Goal: Transaction & Acquisition: Obtain resource

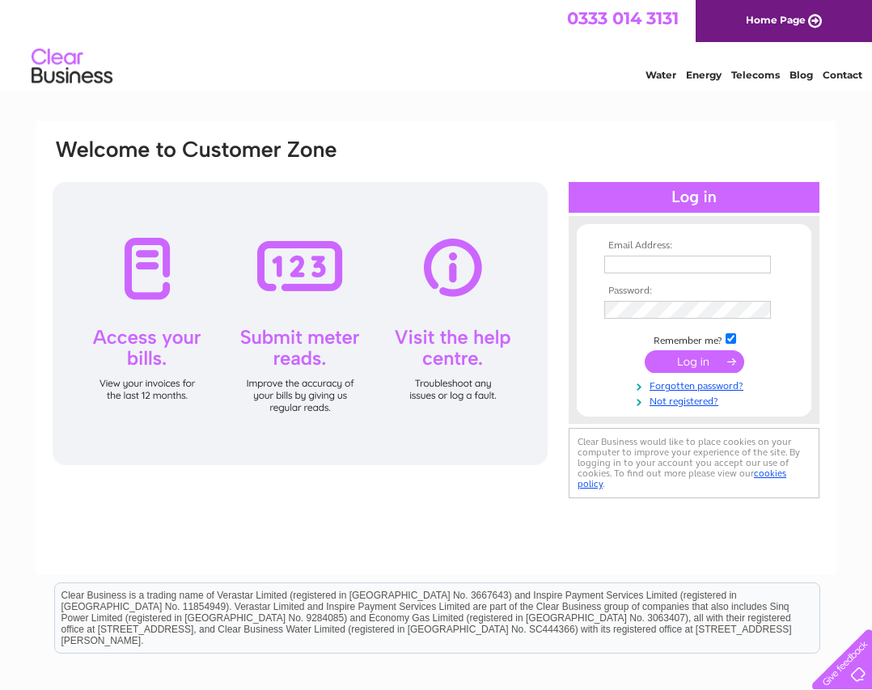
type input "iancajames@castle-estates.co.uk"
click at [684, 360] on input "submit" at bounding box center [695, 361] width 100 height 23
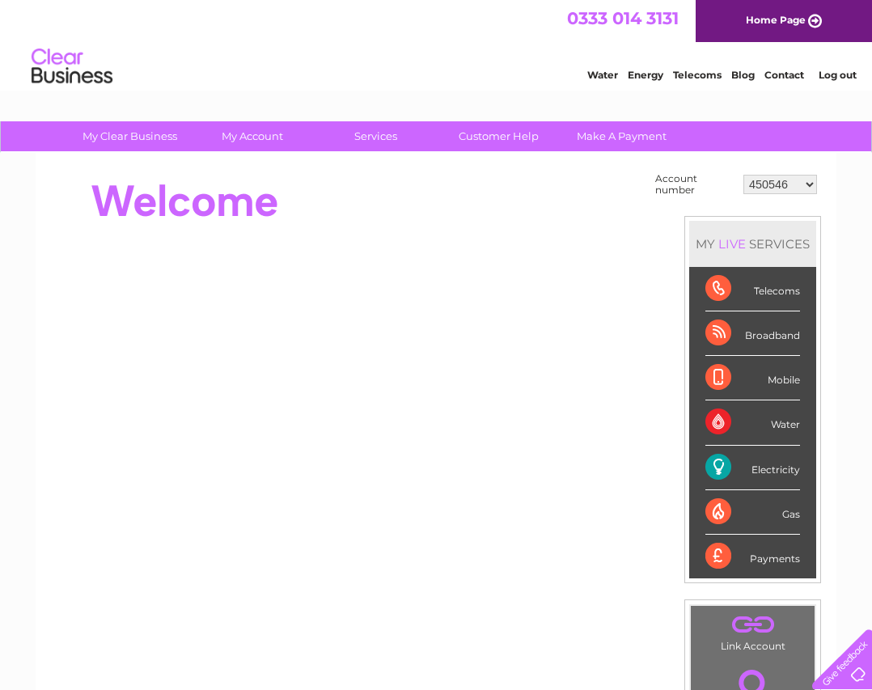
click at [799, 180] on select "450546 30293188" at bounding box center [781, 184] width 74 height 19
select select "30293188"
click at [744, 175] on select "450546 30293188" at bounding box center [781, 184] width 74 height 19
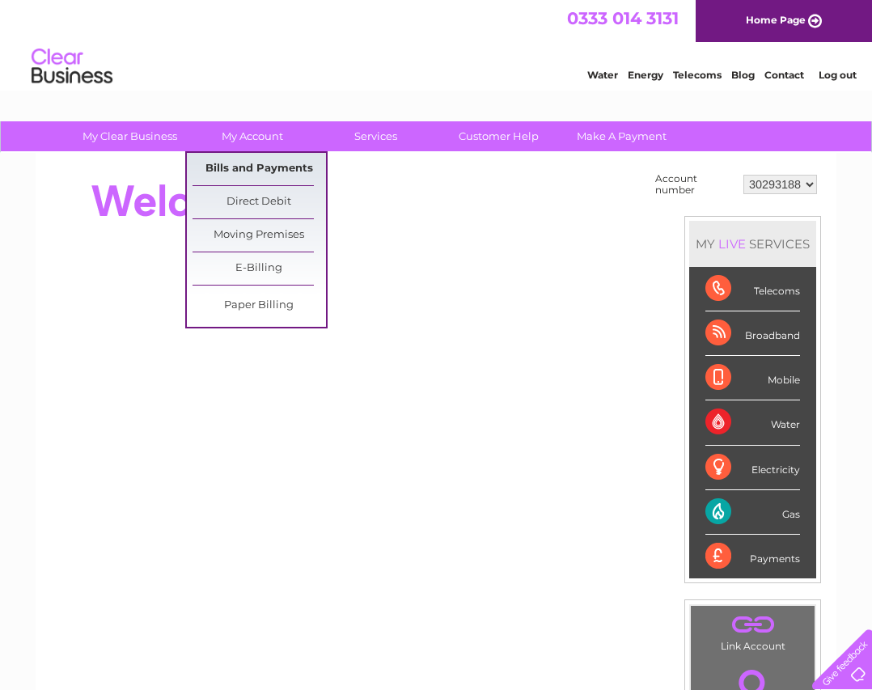
click at [268, 172] on link "Bills and Payments" at bounding box center [260, 169] width 134 height 32
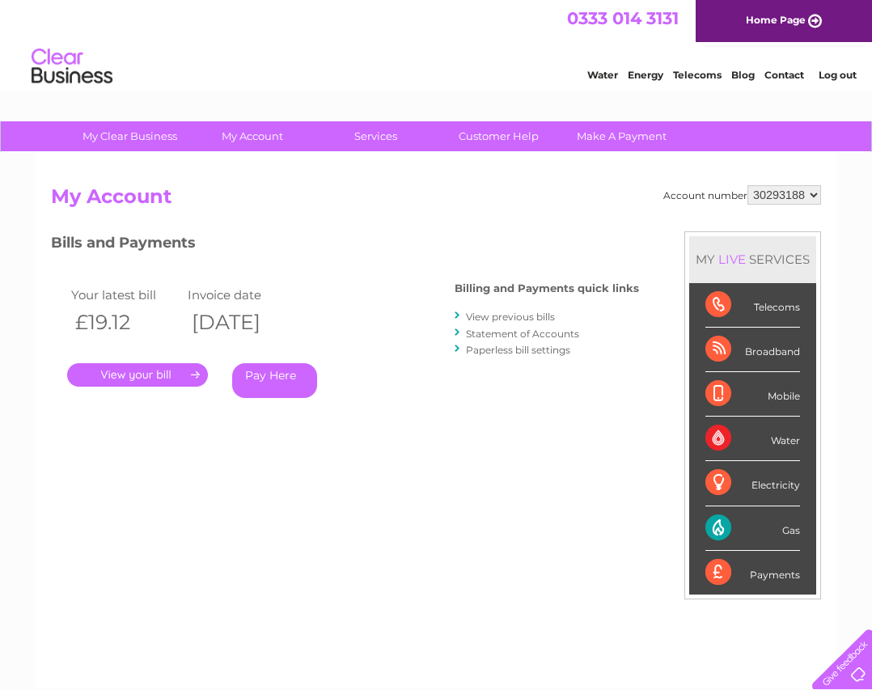
scroll to position [81, 0]
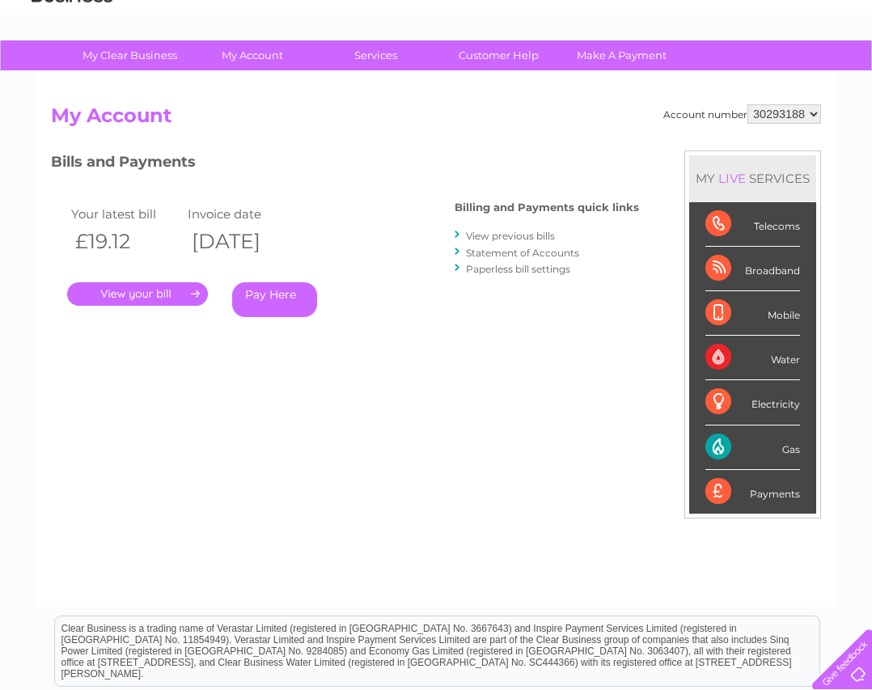
click at [159, 292] on link "." at bounding box center [137, 293] width 141 height 23
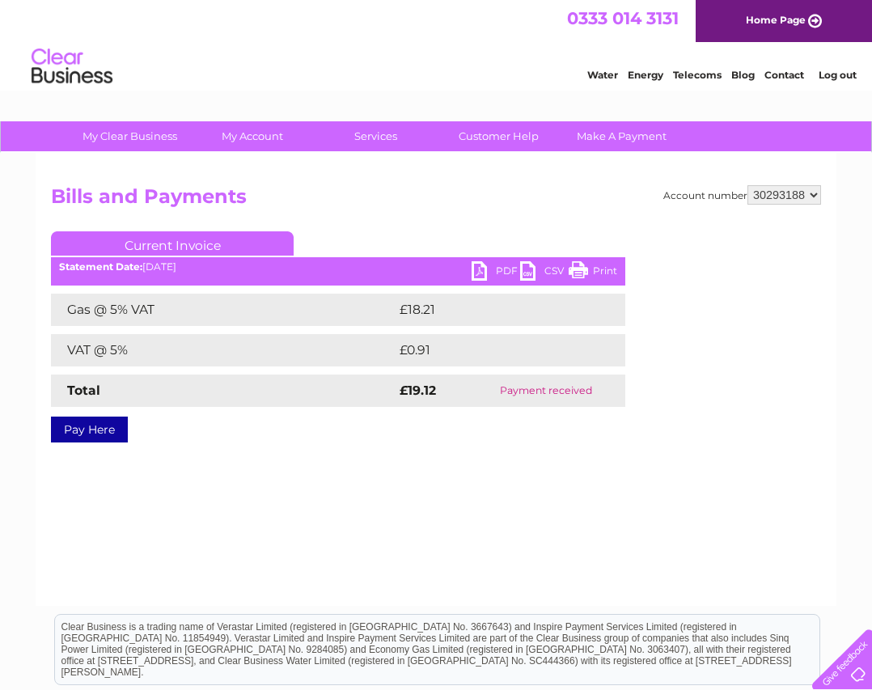
click at [506, 271] on link "PDF" at bounding box center [496, 272] width 49 height 23
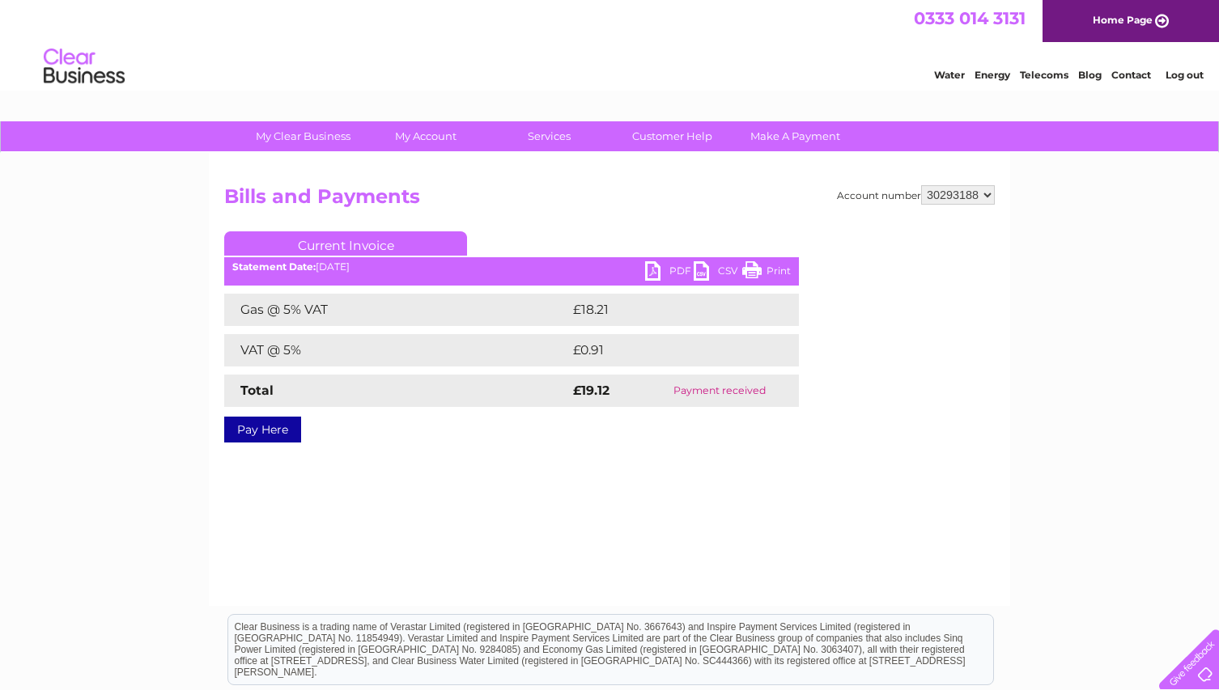
click at [0, 51] on div "Water Energy Telecoms Blog Contact Log out" at bounding box center [609, 68] width 1219 height 53
